Goal: Task Accomplishment & Management: Use online tool/utility

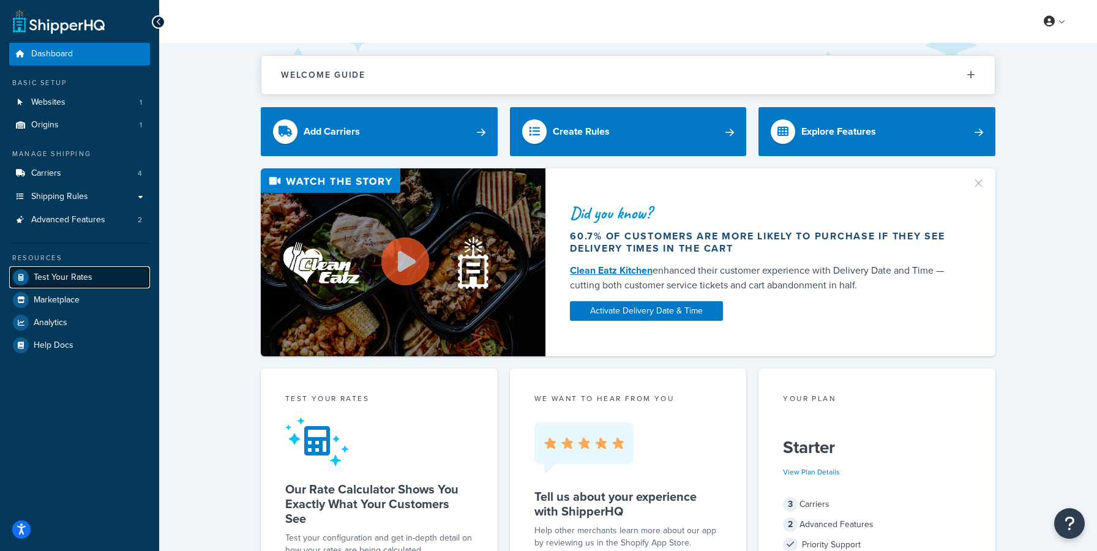
click at [75, 277] on span "Test Your Rates" at bounding box center [63, 277] width 59 height 10
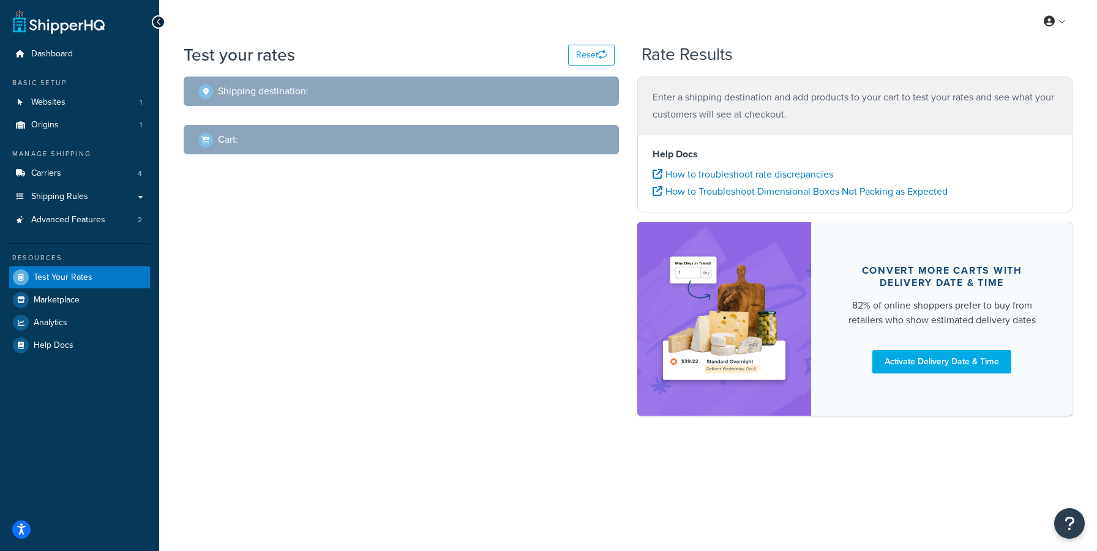
select select "[GEOGRAPHIC_DATA]"
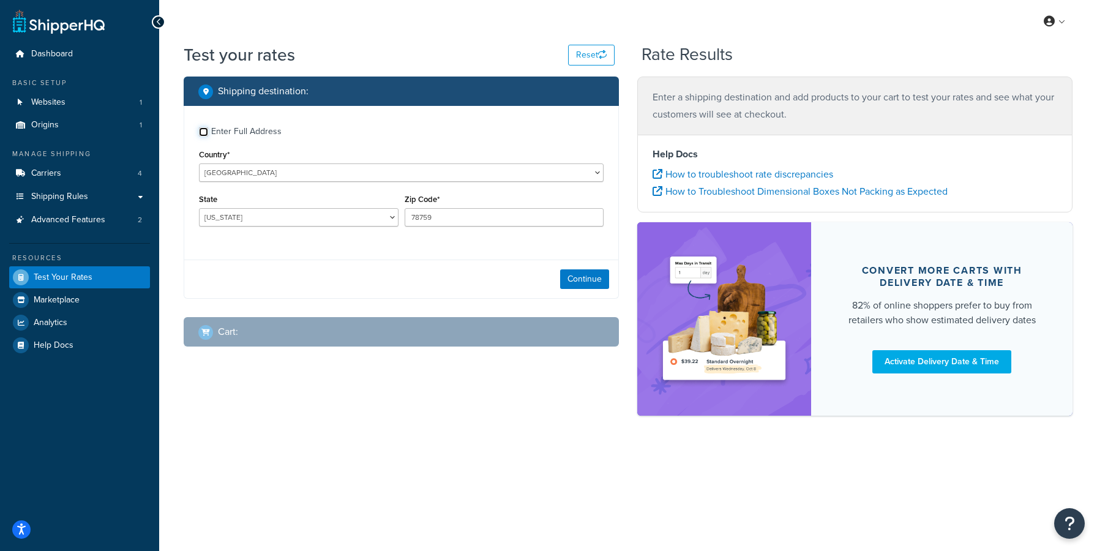
click at [206, 130] on input "Enter Full Address" at bounding box center [203, 131] width 9 height 9
checkbox input "true"
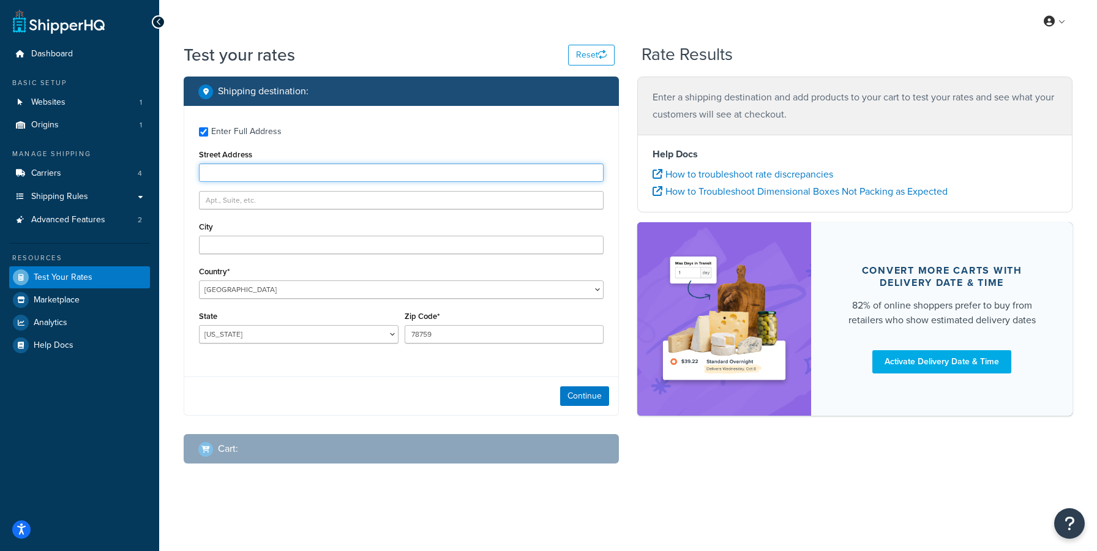
click at [279, 173] on input "Street Address" at bounding box center [401, 172] width 405 height 18
type input "200 best road"
click at [487, 333] on input "78759" at bounding box center [505, 334] width 200 height 18
type input "95215"
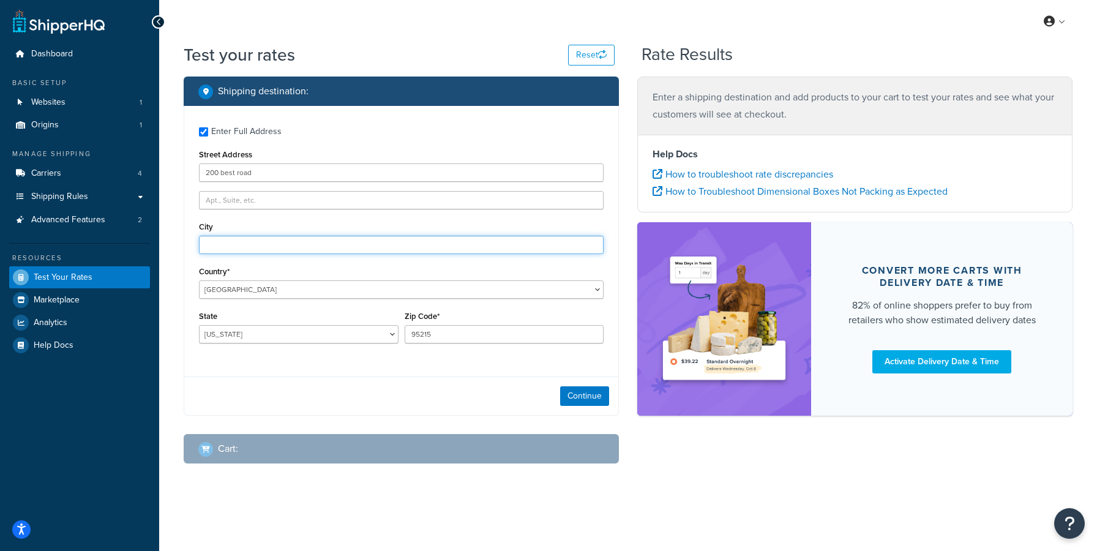
click at [333, 245] on input "City" at bounding box center [401, 245] width 405 height 18
type input "stockton"
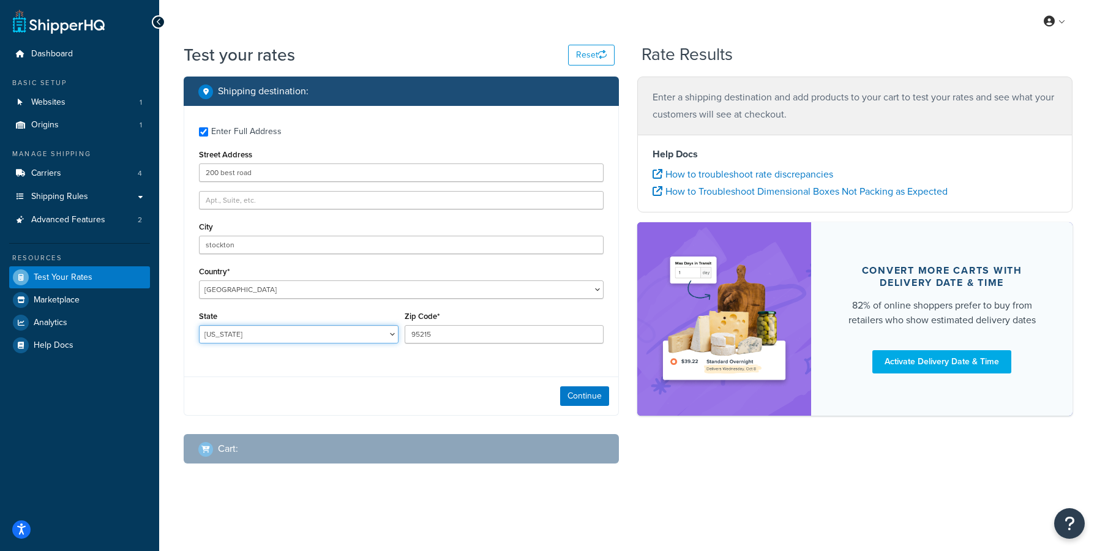
click at [199, 325] on select "[US_STATE] [US_STATE] [US_STATE] [US_STATE] [US_STATE] Armed Forces Americas Ar…" at bounding box center [299, 334] width 200 height 18
select select "CA"
click at [591, 400] on button "Continue" at bounding box center [584, 396] width 49 height 20
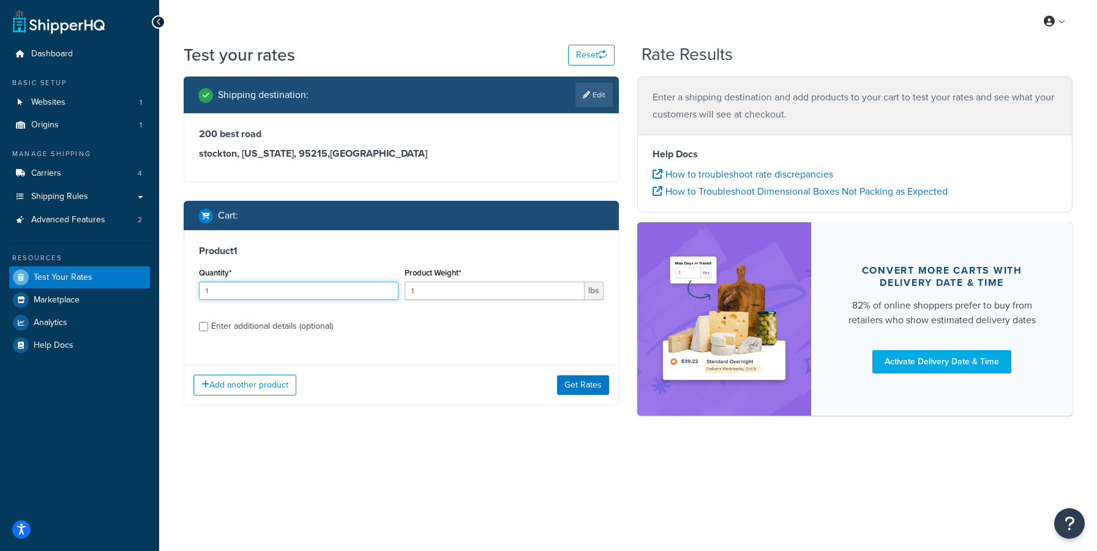
click at [310, 291] on input "1" at bounding box center [299, 291] width 200 height 18
type input "16"
click at [470, 291] on input "1" at bounding box center [495, 291] width 181 height 18
type input "55"
click at [594, 386] on button "Get Rates" at bounding box center [583, 385] width 52 height 20
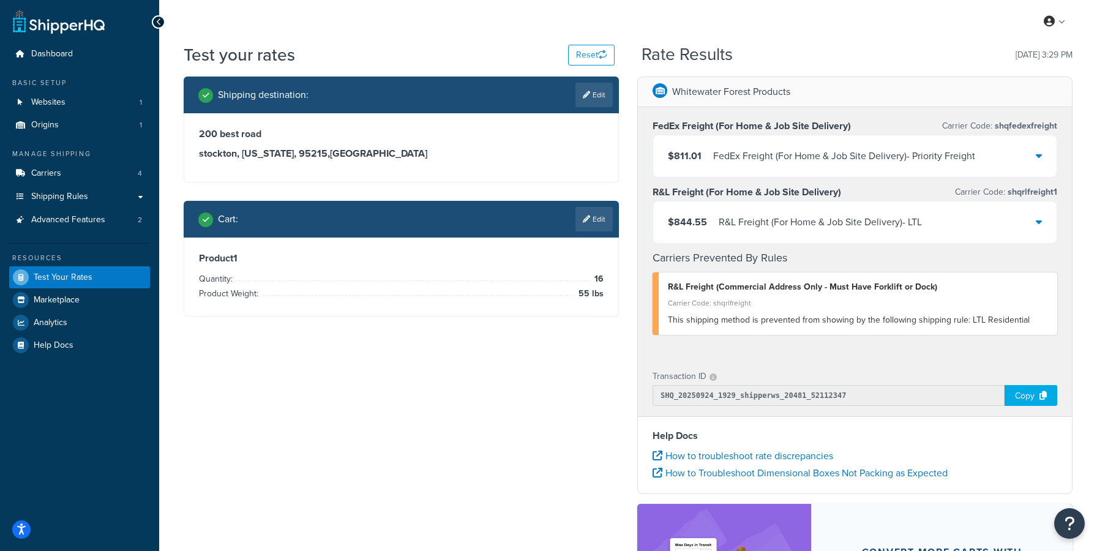
click at [1039, 157] on icon at bounding box center [1039, 156] width 6 height 10
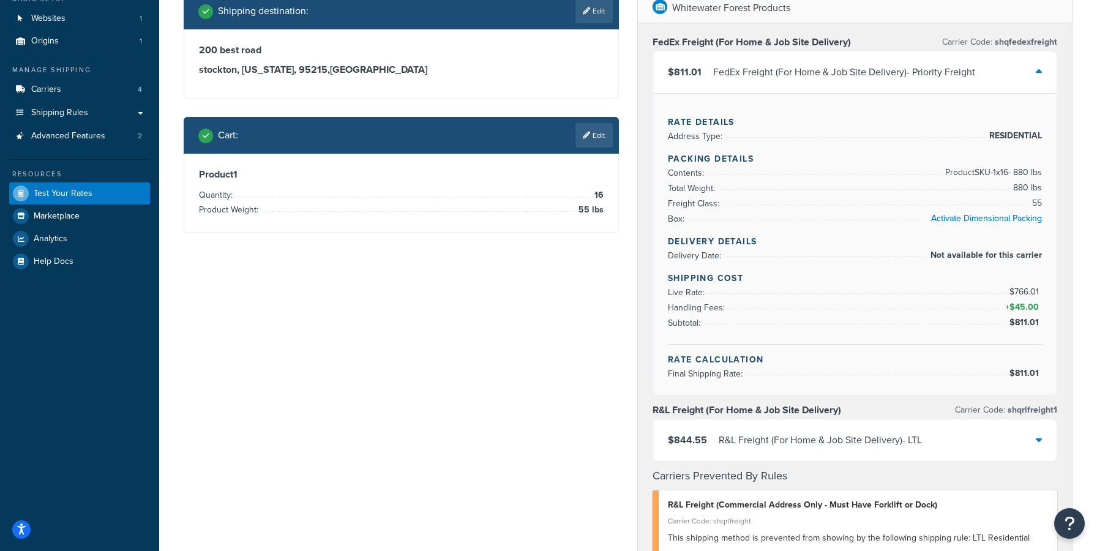
scroll to position [92, 0]
